Goal: Task Accomplishment & Management: Manage account settings

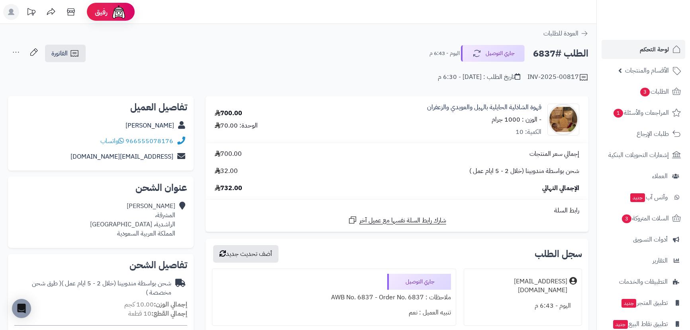
scroll to position [289, 0]
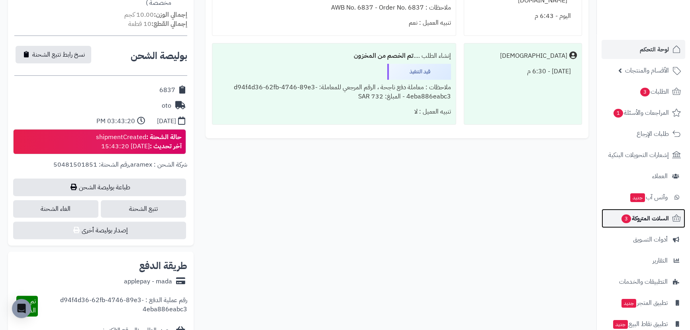
click at [642, 216] on span "السلات المتروكة 3" at bounding box center [644, 218] width 48 height 11
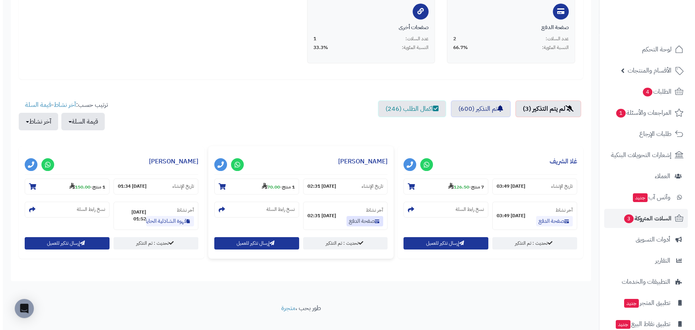
scroll to position [204, 0]
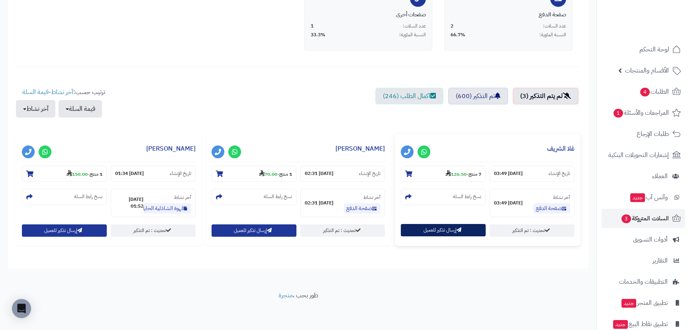
click at [418, 230] on button "إرسال تذكير للعميل" at bounding box center [442, 230] width 85 height 12
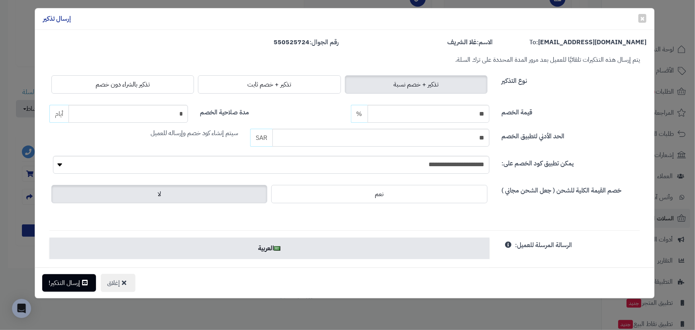
drag, startPoint x: 105, startPoint y: 79, endPoint x: 113, endPoint y: 106, distance: 28.7
click at [105, 79] on label "تذكير بالشراء دون خصم" at bounding box center [122, 84] width 143 height 18
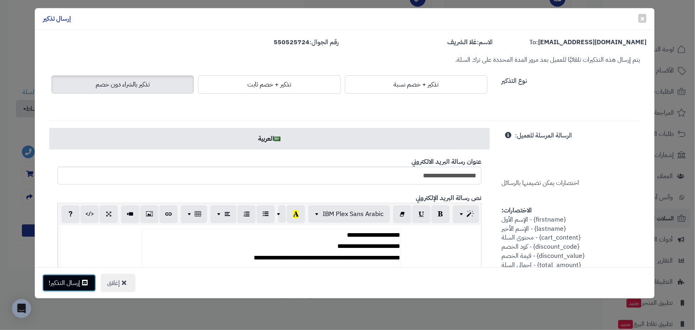
drag, startPoint x: 86, startPoint y: 274, endPoint x: 102, endPoint y: 270, distance: 16.0
click at [86, 275] on button "إرسال التذكير!" at bounding box center [69, 283] width 54 height 18
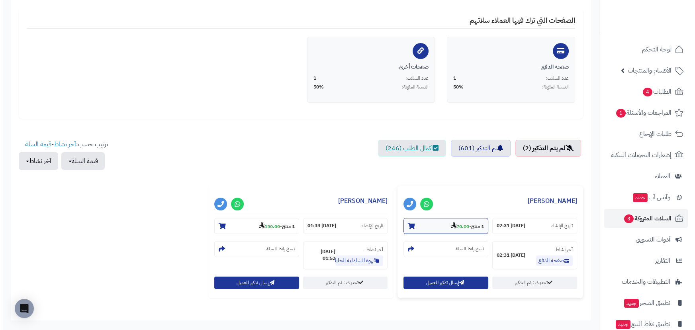
scroll to position [181, 0]
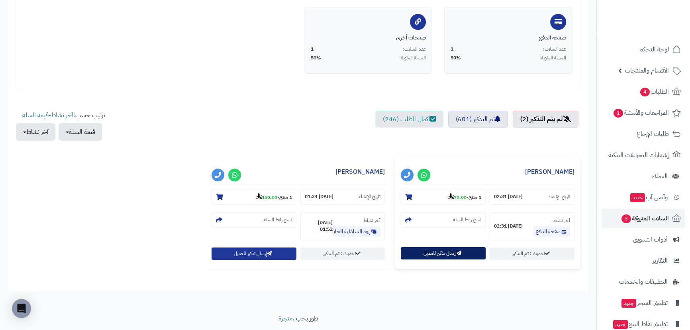
click at [445, 255] on button "إرسال تذكير للعميل" at bounding box center [442, 253] width 85 height 12
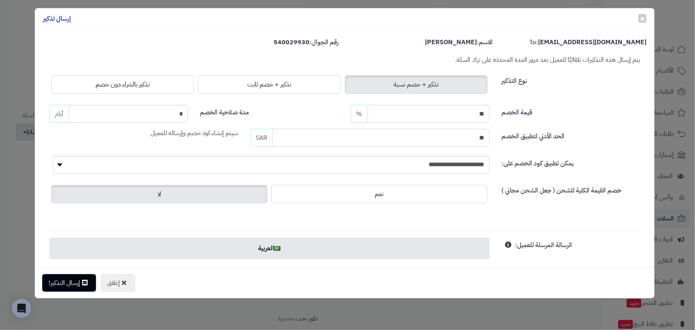
click at [90, 91] on label "تذكير بالشراء دون خصم" at bounding box center [122, 84] width 143 height 18
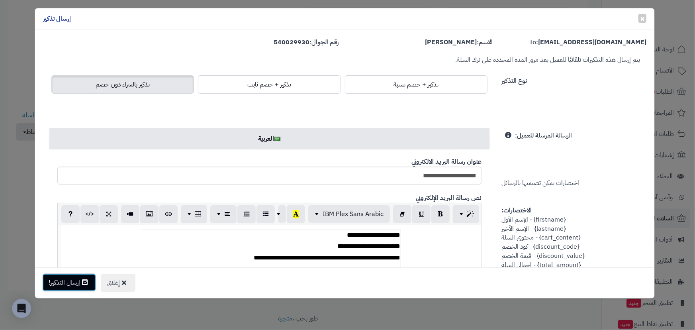
click at [76, 277] on button "إرسال التذكير!" at bounding box center [69, 282] width 54 height 18
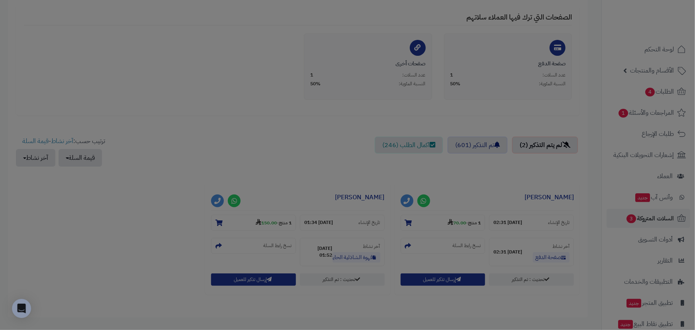
scroll to position [207, 0]
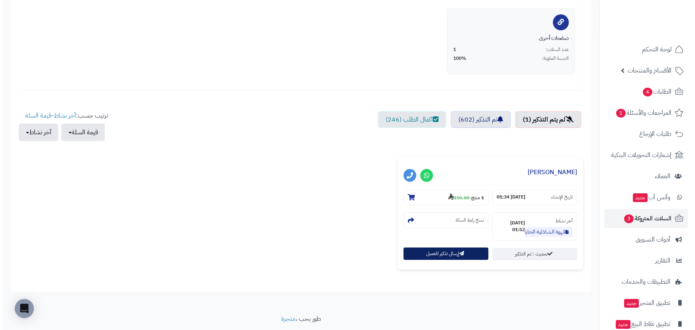
scroll to position [181, 0]
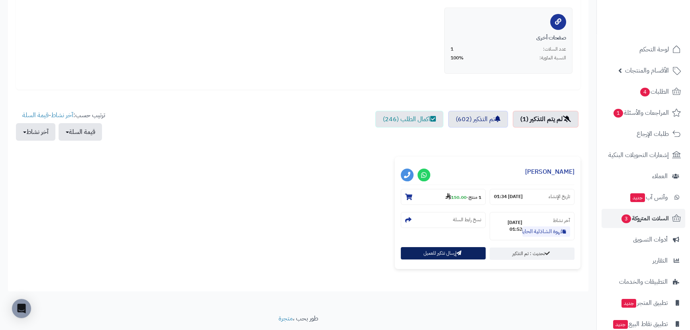
click at [427, 256] on button "إرسال تذكير للعميل" at bounding box center [442, 253] width 85 height 12
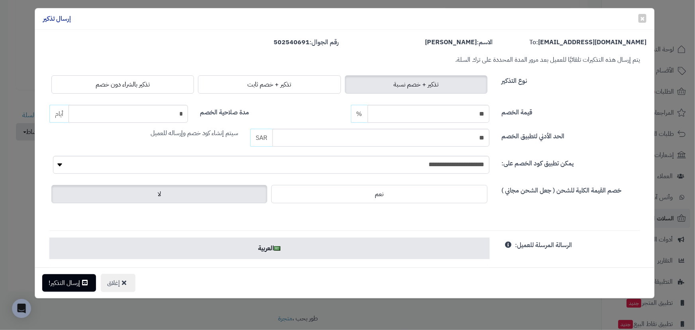
click at [121, 89] on label "تذكير بالشراء دون خصم" at bounding box center [122, 84] width 143 height 18
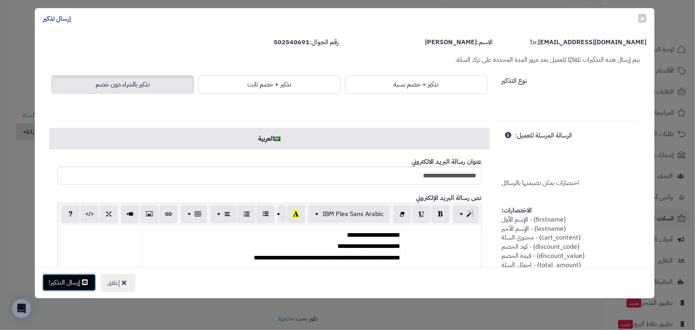
click at [75, 277] on button "إرسال التذكير!" at bounding box center [69, 282] width 54 height 18
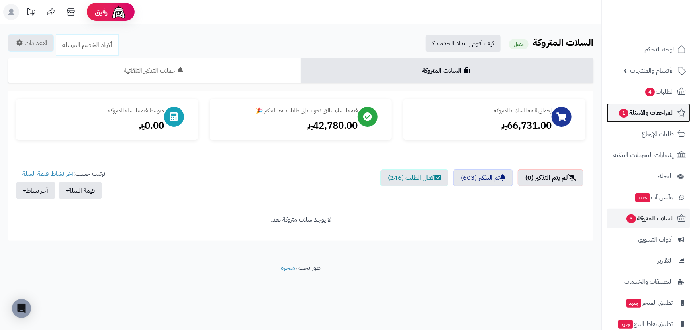
click at [655, 108] on span "المراجعات والأسئلة 1" at bounding box center [646, 112] width 56 height 11
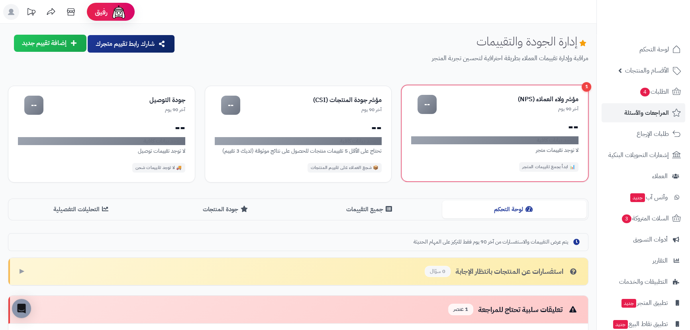
click at [537, 90] on div "1 مؤشر ولاء العملاء (NPS) آخر 90 يوم -- -- لا توجد بيانات كافية لا توجد تقييمات…" at bounding box center [494, 133] width 187 height 97
click at [580, 91] on div "1 مؤشر ولاء العملاء (NPS) آخر 90 يوم -- -- لا توجد بيانات كافية لا توجد تقييمات…" at bounding box center [494, 133] width 187 height 97
click at [585, 87] on div "1" at bounding box center [586, 87] width 10 height 10
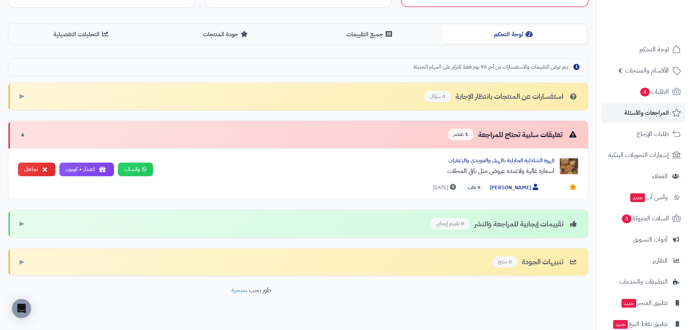
scroll to position [181, 0]
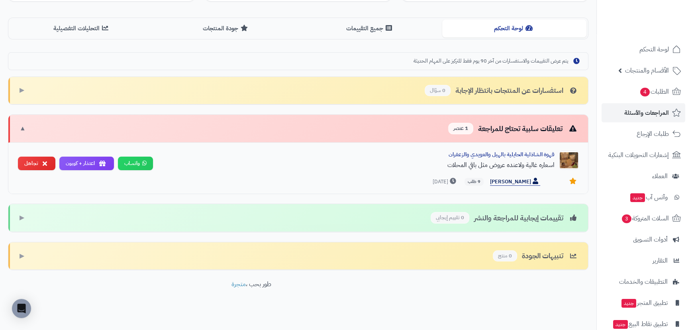
click at [523, 182] on span "خالد المقحم" at bounding box center [515, 182] width 50 height 8
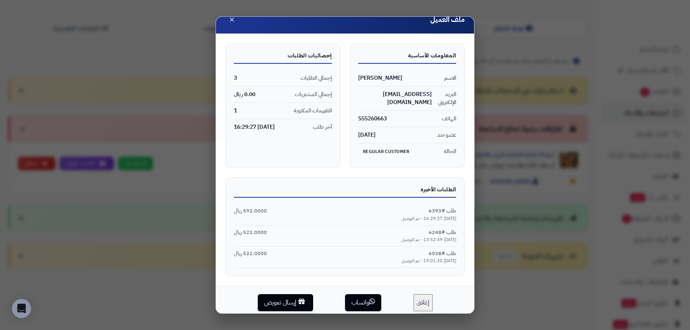
scroll to position [17, 0]
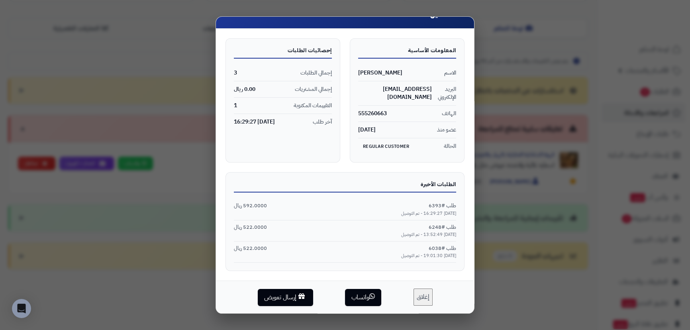
click at [422, 299] on button "إغلاق" at bounding box center [422, 296] width 19 height 17
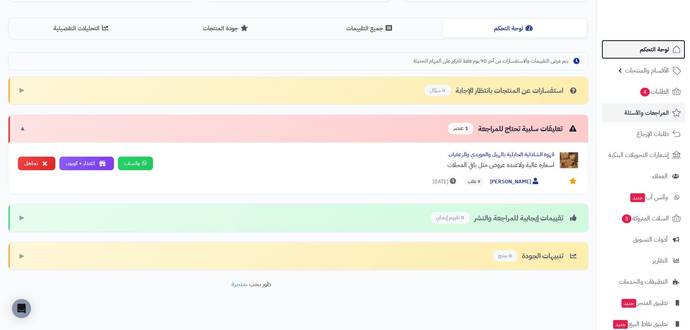
click at [666, 56] on link "لوحة التحكم" at bounding box center [643, 49] width 84 height 19
